Goal: Task Accomplishment & Management: Use online tool/utility

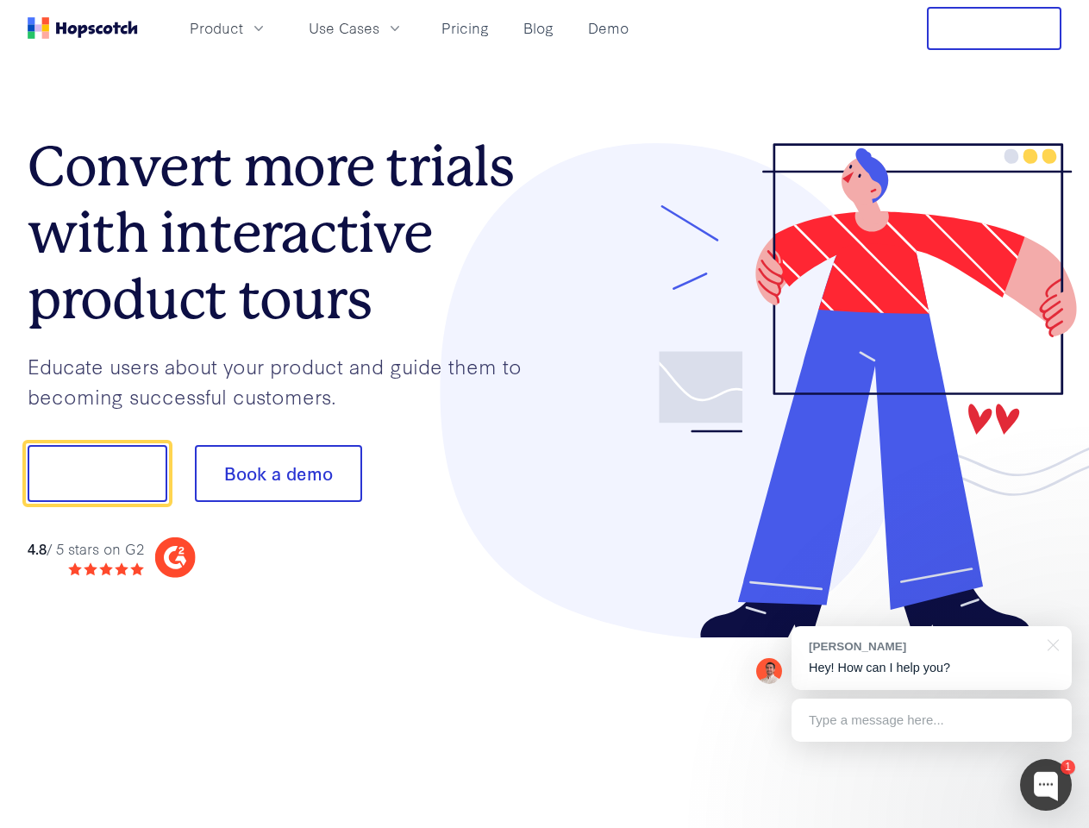
click at [545, 414] on div at bounding box center [804, 391] width 518 height 496
click at [243, 28] on span "Product" at bounding box center [216, 28] width 53 height 22
click at [380, 28] on span "Use Cases" at bounding box center [344, 28] width 71 height 22
click at [995, 28] on button "Free Trial" at bounding box center [994, 28] width 135 height 43
click at [97, 474] on button "Show me!" at bounding box center [98, 473] width 140 height 57
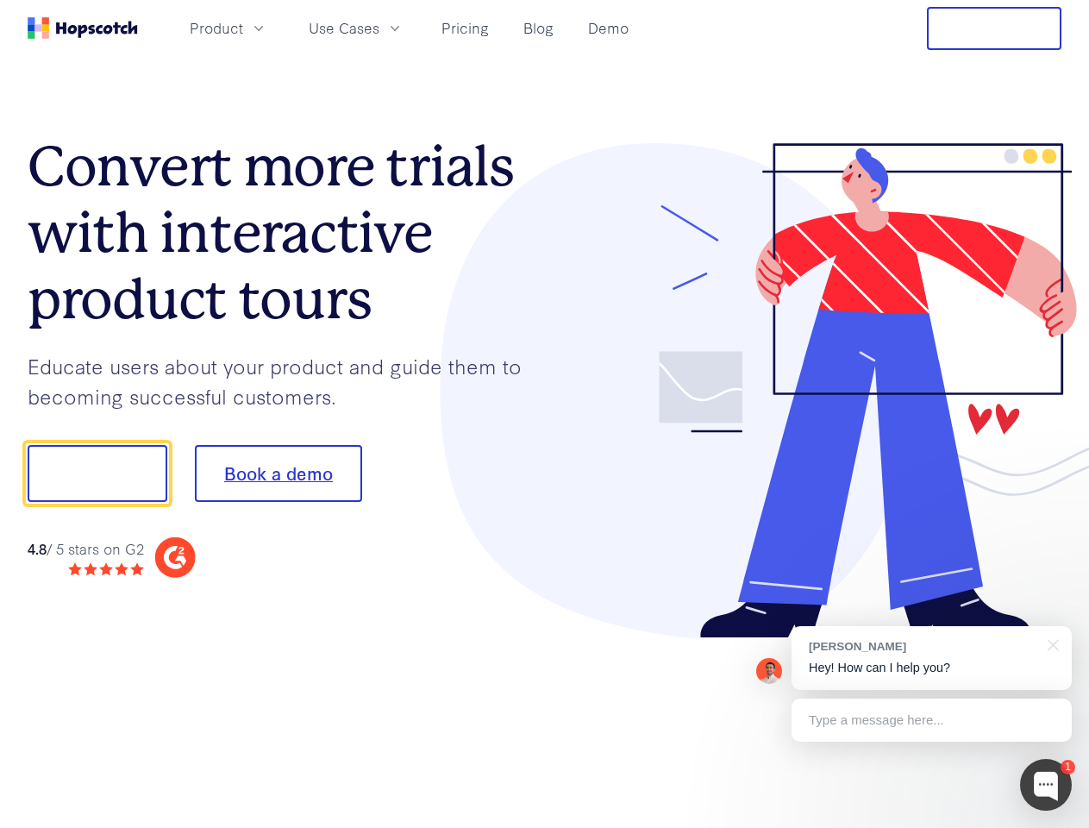
click at [278, 474] on button "Book a demo" at bounding box center [278, 473] width 167 height 57
click at [1046, 785] on div at bounding box center [1046, 785] width 52 height 52
click at [932, 658] on div "[PERSON_NAME] Hey! How can I help you?" at bounding box center [932, 658] width 280 height 64
click at [1051, 644] on div at bounding box center [910, 471] width 323 height 575
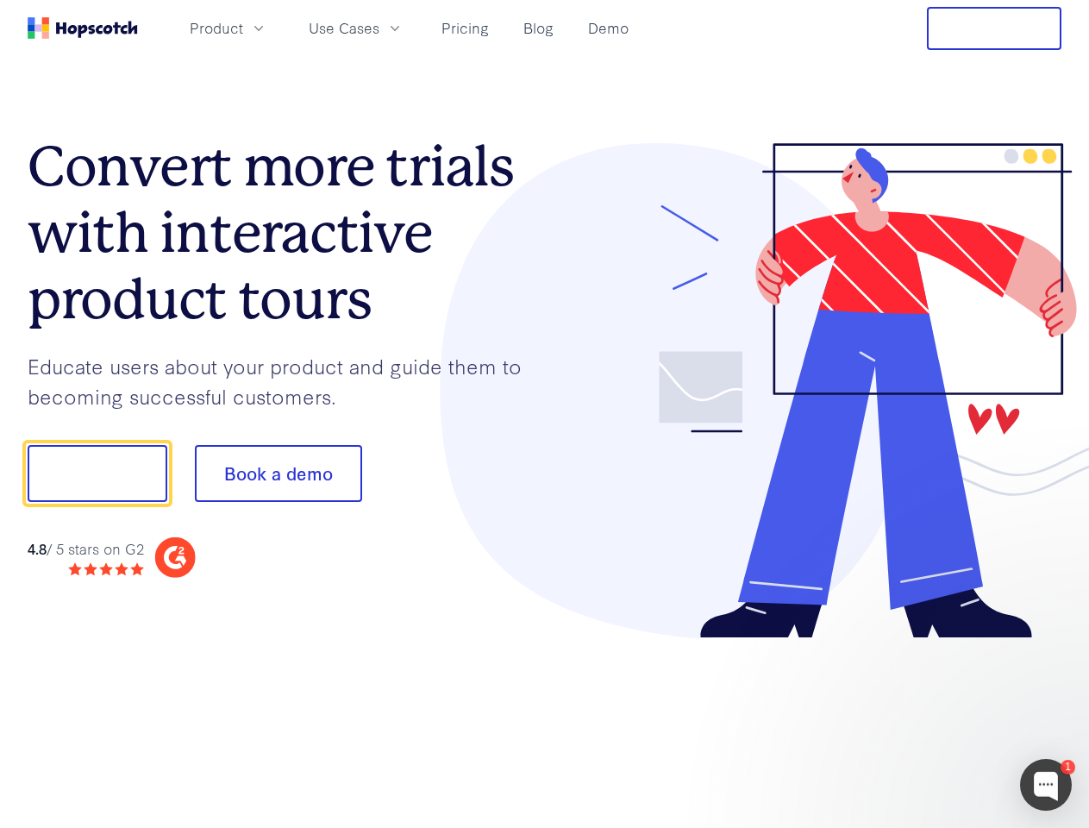
click at [932, 720] on div at bounding box center [910, 587] width 323 height 344
